Goal: Transaction & Acquisition: Purchase product/service

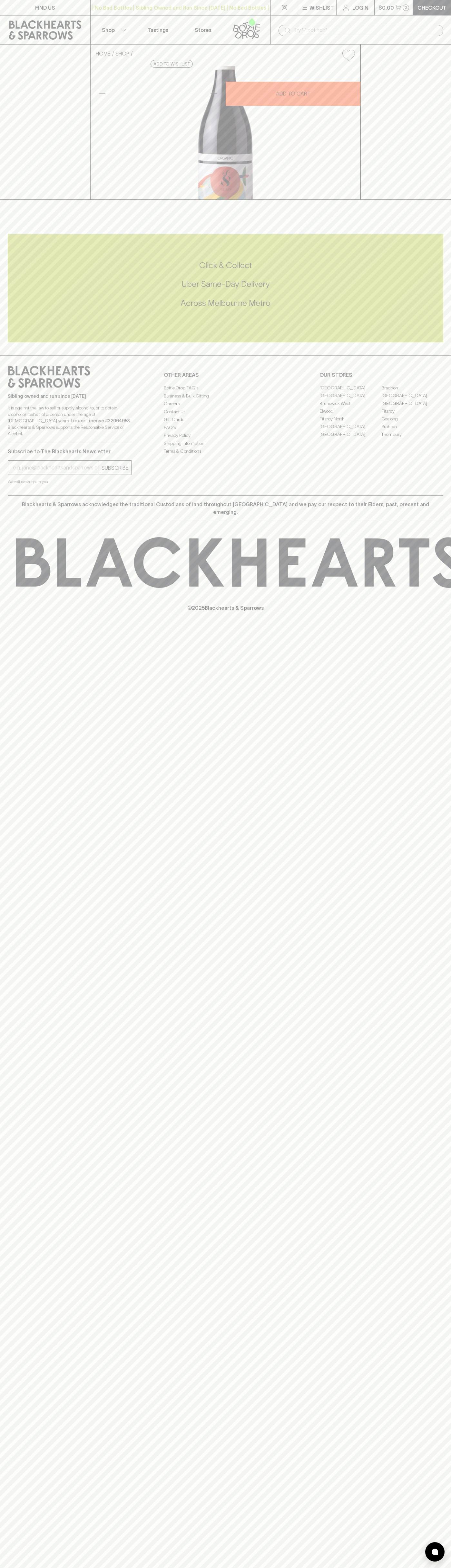
click at [344, 31] on input "text" at bounding box center [366, 30] width 144 height 10
click at [440, 1454] on div "FIND US | No Bad Bottles | Sibling Owned and Run Since [DATE] | No Bad Bottles …" at bounding box center [225, 784] width 451 height 1568
click at [167, 1568] on html "FIND US | No Bad Bottles | Sibling Owned and Run Since [DATE] | No Bad Bottles …" at bounding box center [225, 784] width 451 height 1568
click at [4, 142] on div "HOME SHOP See Saw Invergo Pinot Noir 2022 $28.00 Add to wishlist 10% discount w…" at bounding box center [225, 122] width 451 height 155
